Goal: Information Seeking & Learning: Learn about a topic

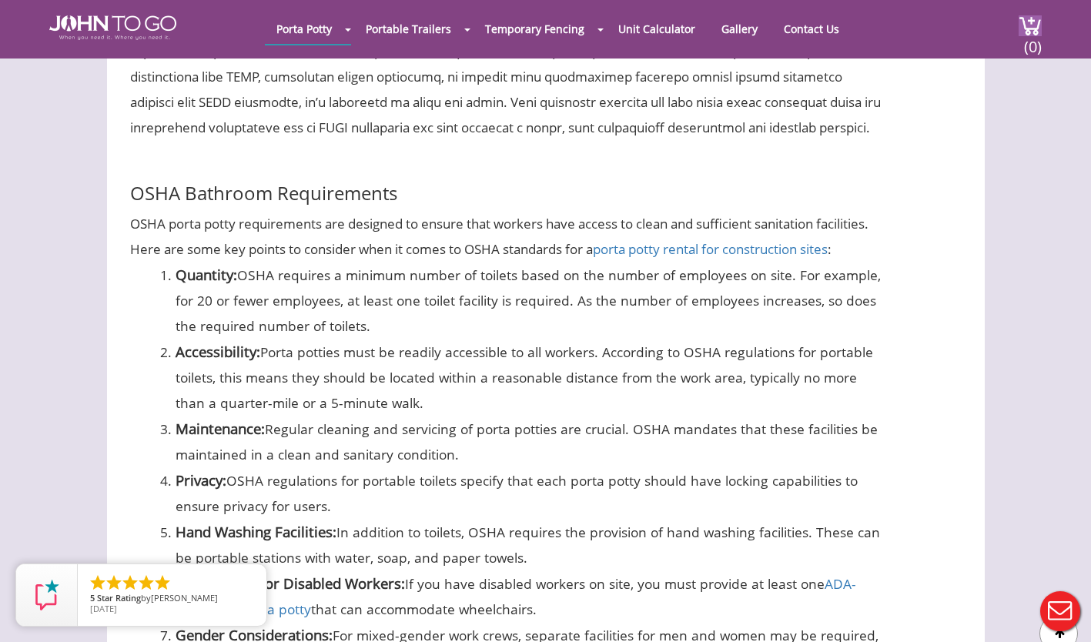
scroll to position [1264, 0]
drag, startPoint x: 367, startPoint y: 407, endPoint x: 176, endPoint y: 347, distance: 200.0
click at [176, 347] on li "Accessibility: Porta potties must be readily accessible to all workers. Accordi…" at bounding box center [532, 378] width 713 height 77
drag, startPoint x: 176, startPoint y: 347, endPoint x: 214, endPoint y: 355, distance: 38.5
copy li "Accessibility: Porta potties must be readily accessible to all workers. Accordi…"
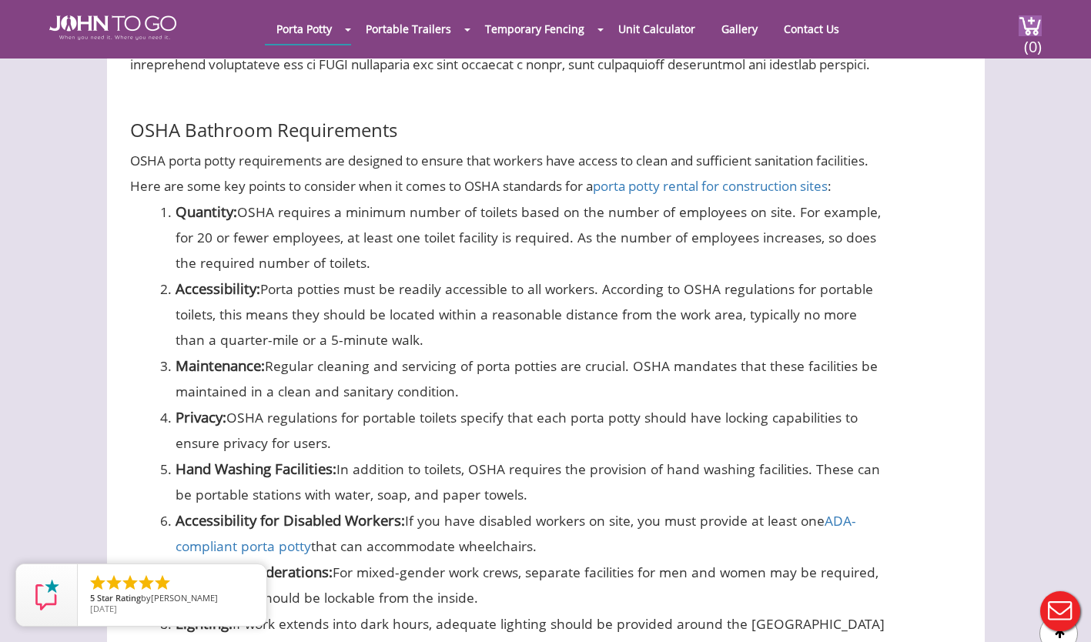
click at [578, 435] on li "Privacy: OSHA regulations for portable toilets specify that each porta potty sh…" at bounding box center [532, 430] width 713 height 52
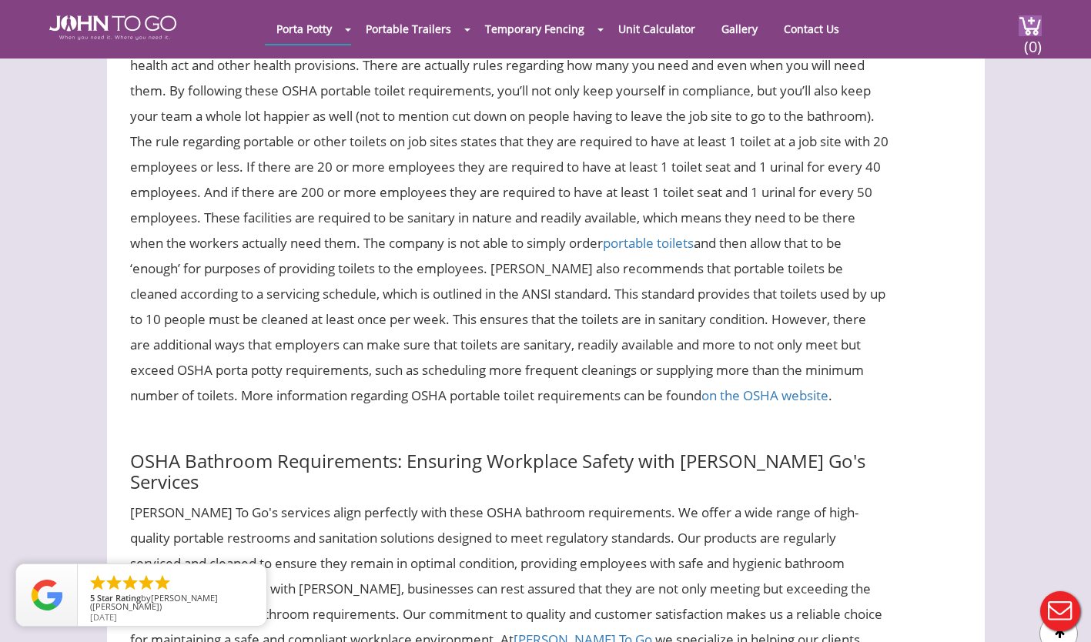
scroll to position [3060, 0]
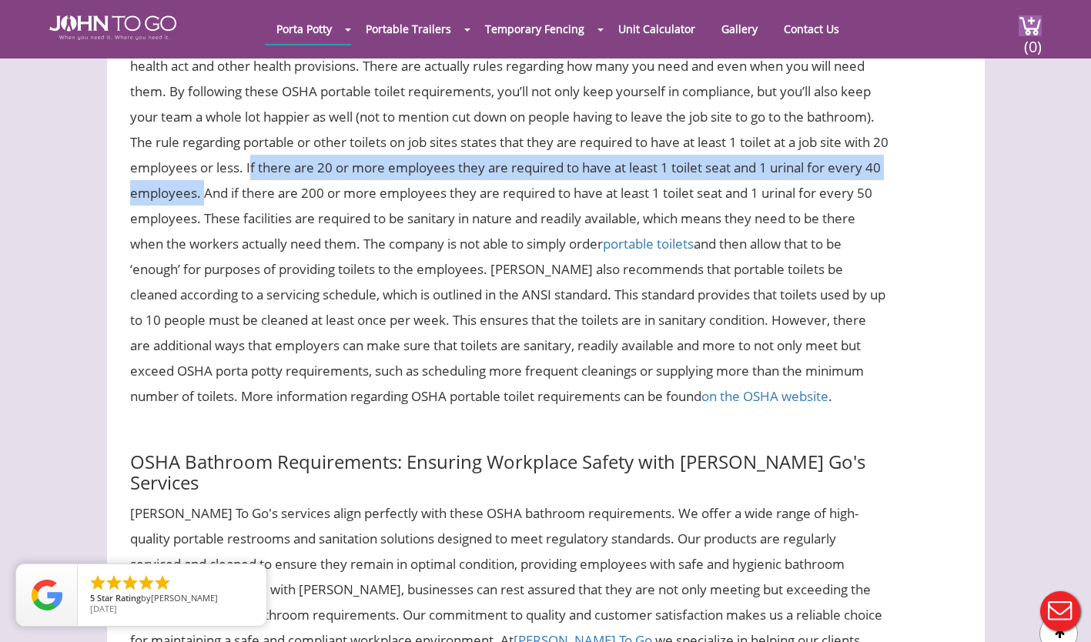
drag, startPoint x: 340, startPoint y: 192, endPoint x: 315, endPoint y: 222, distance: 39.3
drag, startPoint x: 315, startPoint y: 222, endPoint x: 272, endPoint y: 216, distance: 43.5
copy div "If there are 20 or more employees they are required to have at least 1 toilet s…"
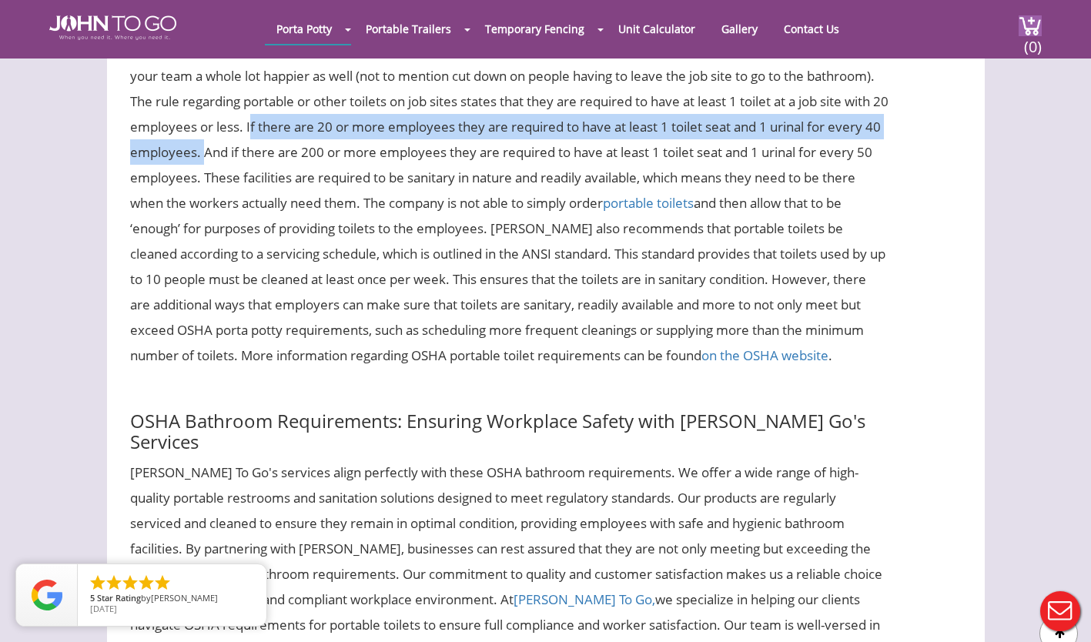
scroll to position [3104, 0]
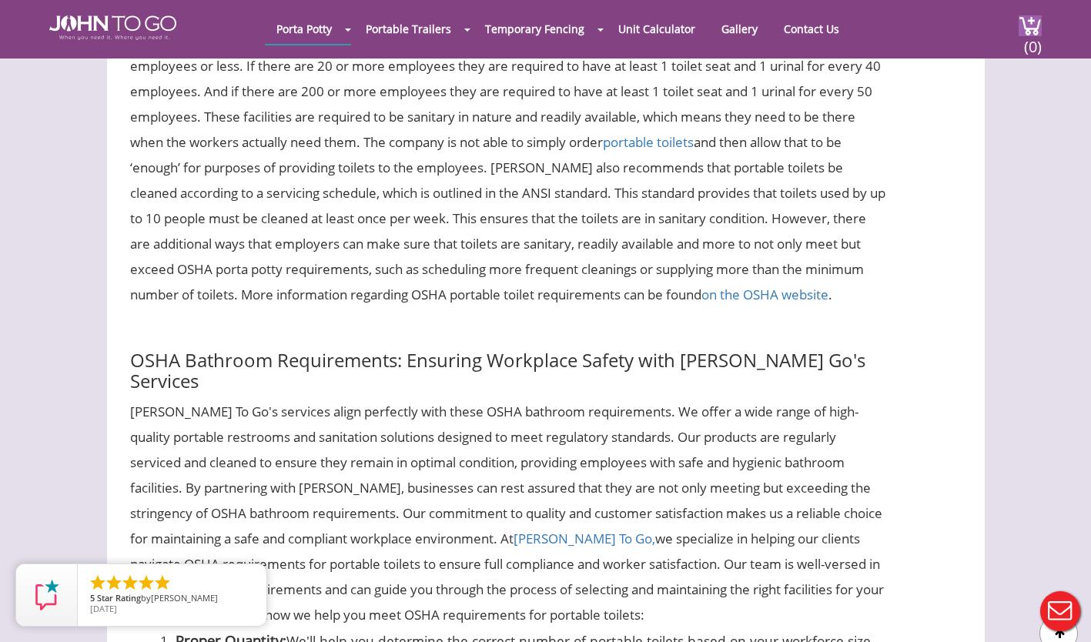
scroll to position [3162, 0]
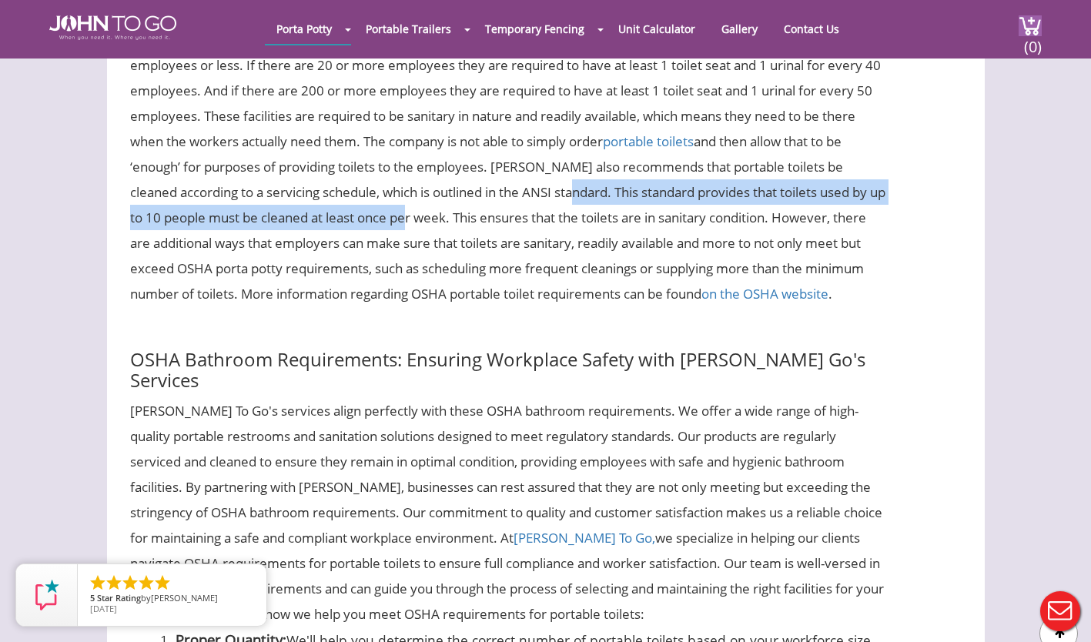
drag, startPoint x: 628, startPoint y: 218, endPoint x: 475, endPoint y: 239, distance: 154.7
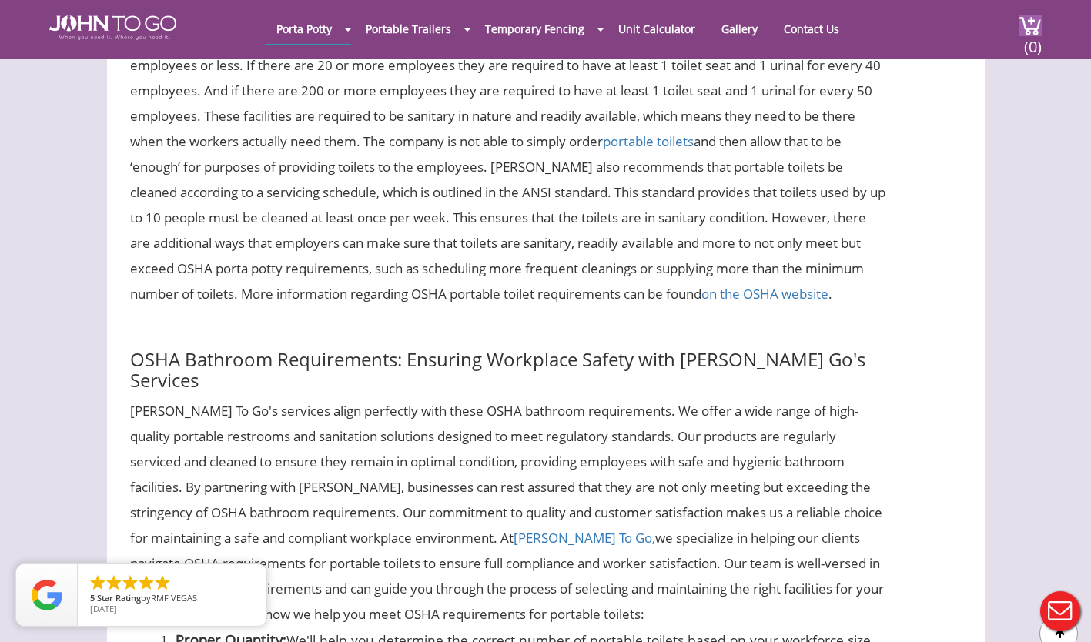
drag, startPoint x: 475, startPoint y: 239, endPoint x: 454, endPoint y: 248, distance: 22.4
drag, startPoint x: 454, startPoint y: 248, endPoint x: 718, endPoint y: 229, distance: 264.0
click at [718, 229] on div at bounding box center [545, 321] width 1091 height 642
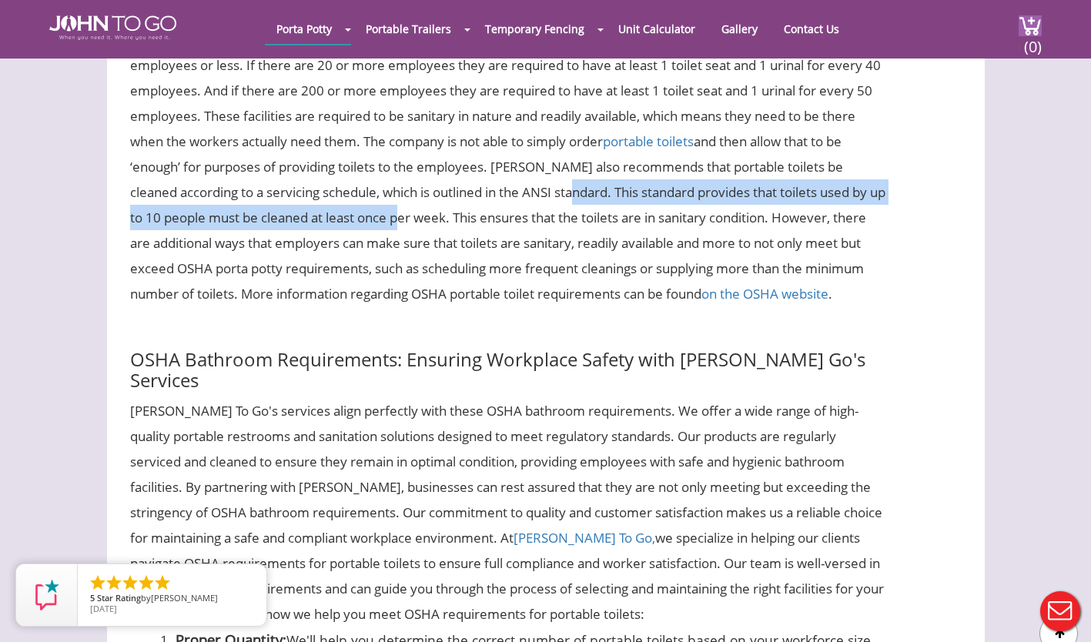
drag, startPoint x: 474, startPoint y: 235, endPoint x: 628, endPoint y: 213, distance: 154.8
drag, startPoint x: 628, startPoint y: 213, endPoint x: 641, endPoint y: 218, distance: 14.2
copy div "This standard provides that toilets used by up to 10 people must be cleaned at …"
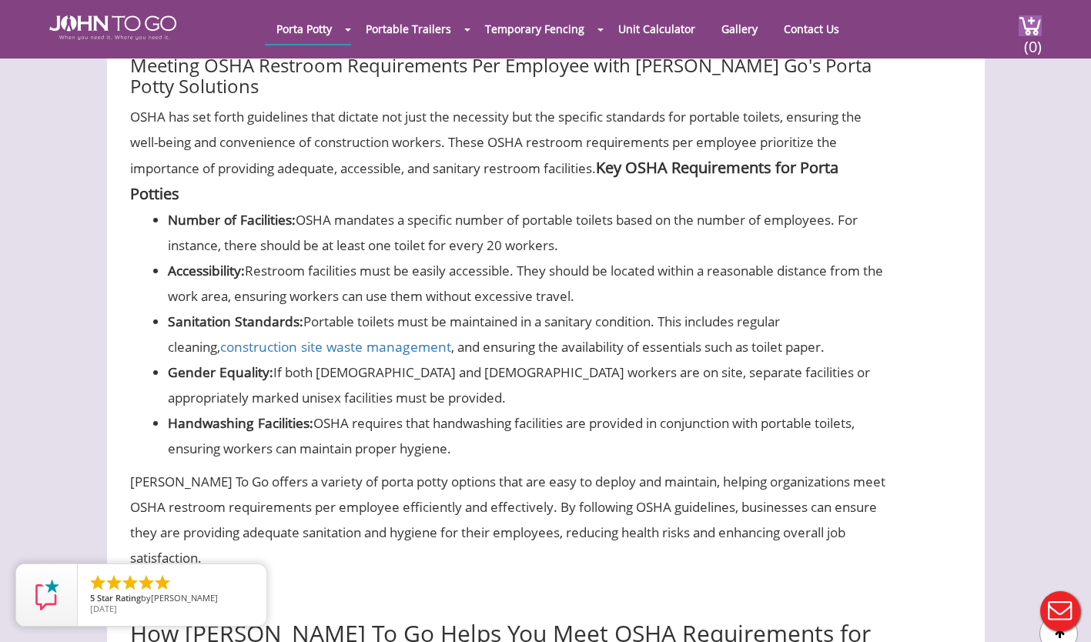
scroll to position [4351, 0]
click at [648, 285] on li "Accessibility: Restroom facilities must be easily accessible. They should be lo…" at bounding box center [528, 282] width 721 height 51
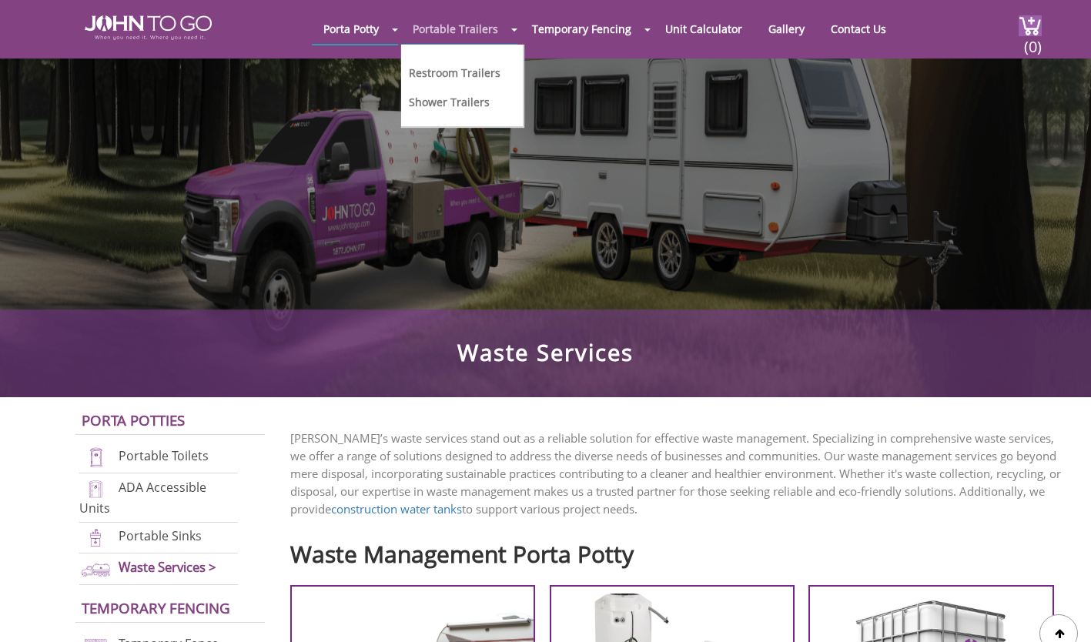
scroll to position [85, 0]
